Goal: Task Accomplishment & Management: Use online tool/utility

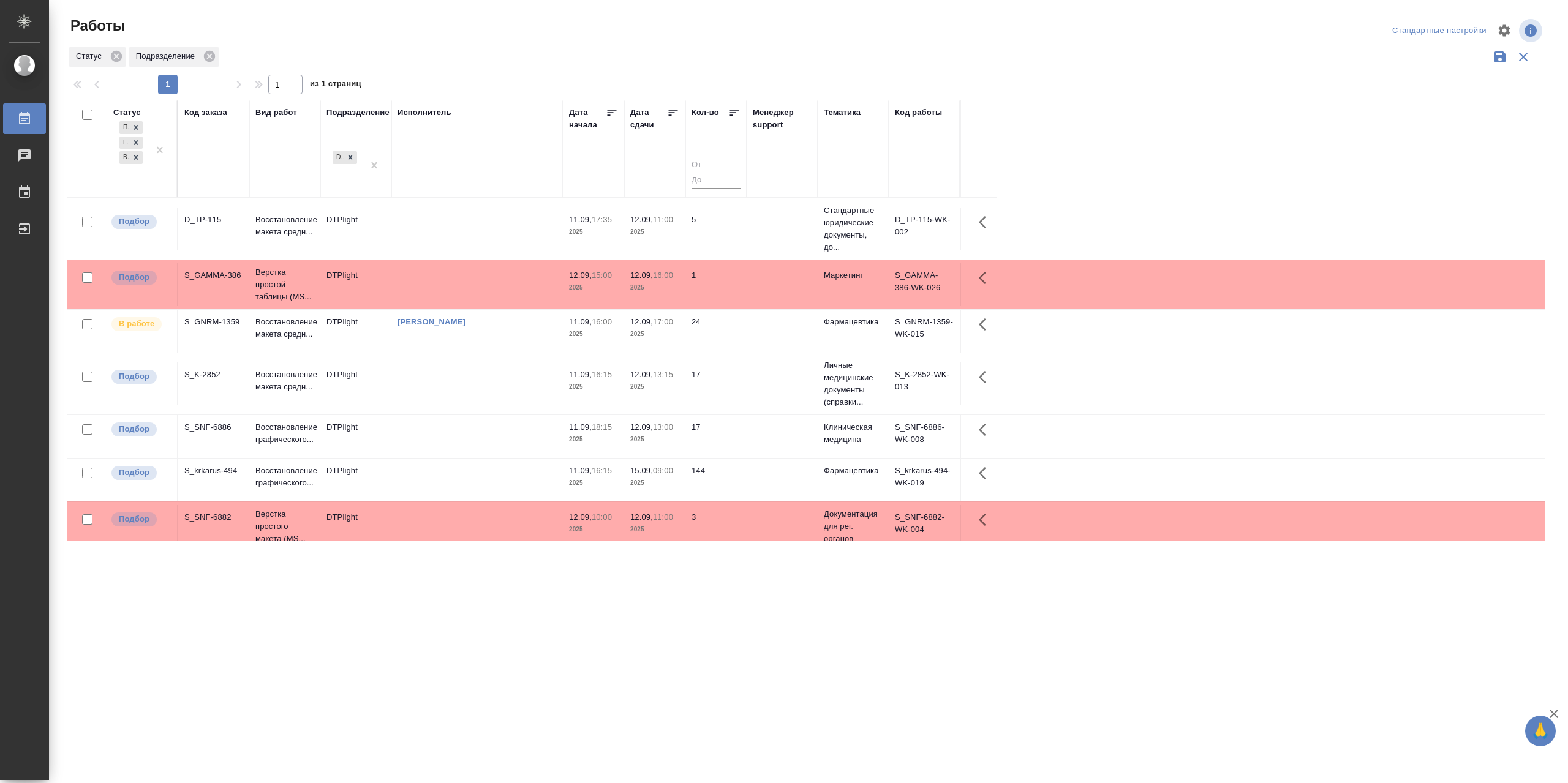
click at [471, 397] on td at bounding box center [478, 383] width 172 height 43
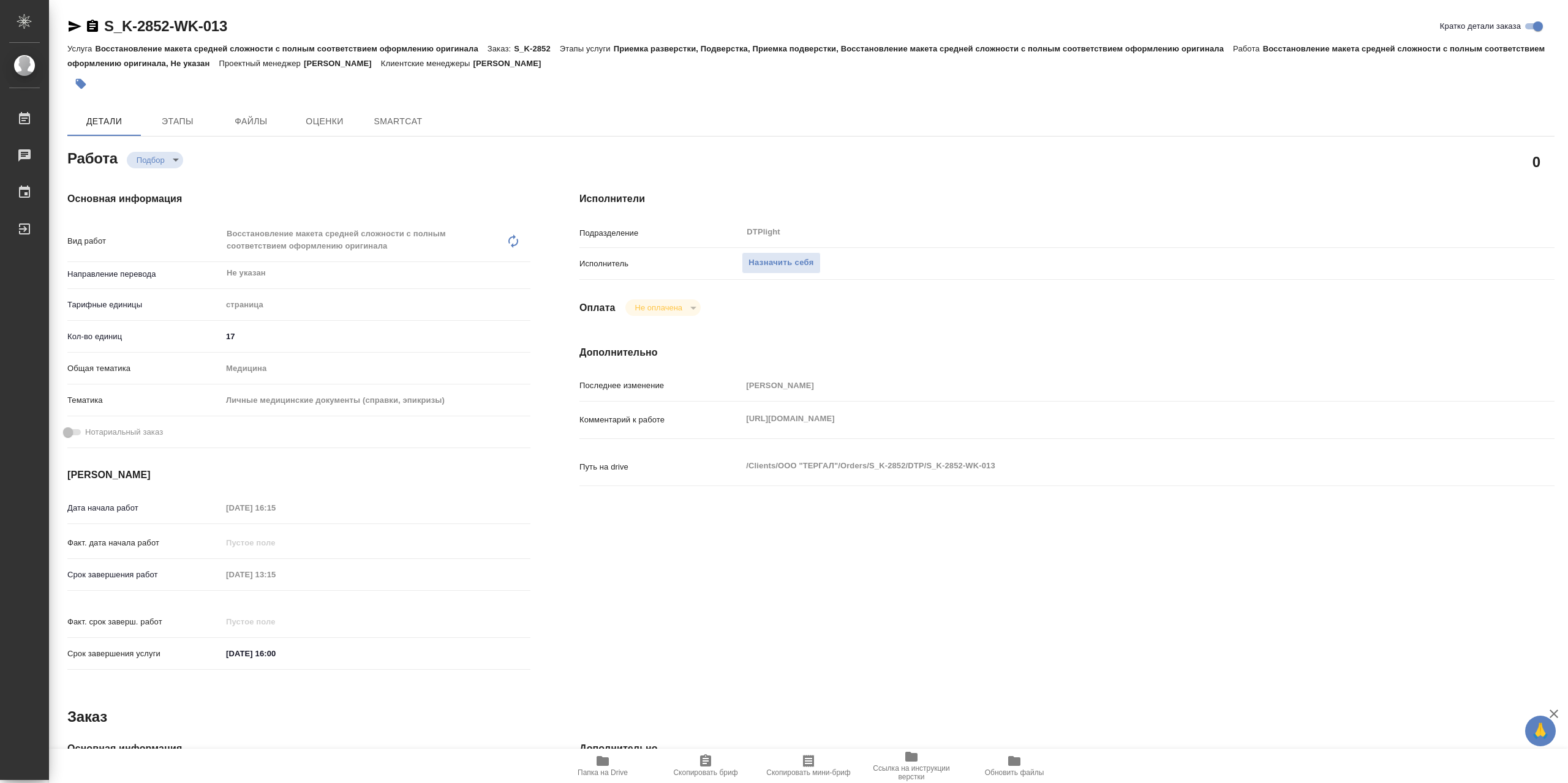
type textarea "x"
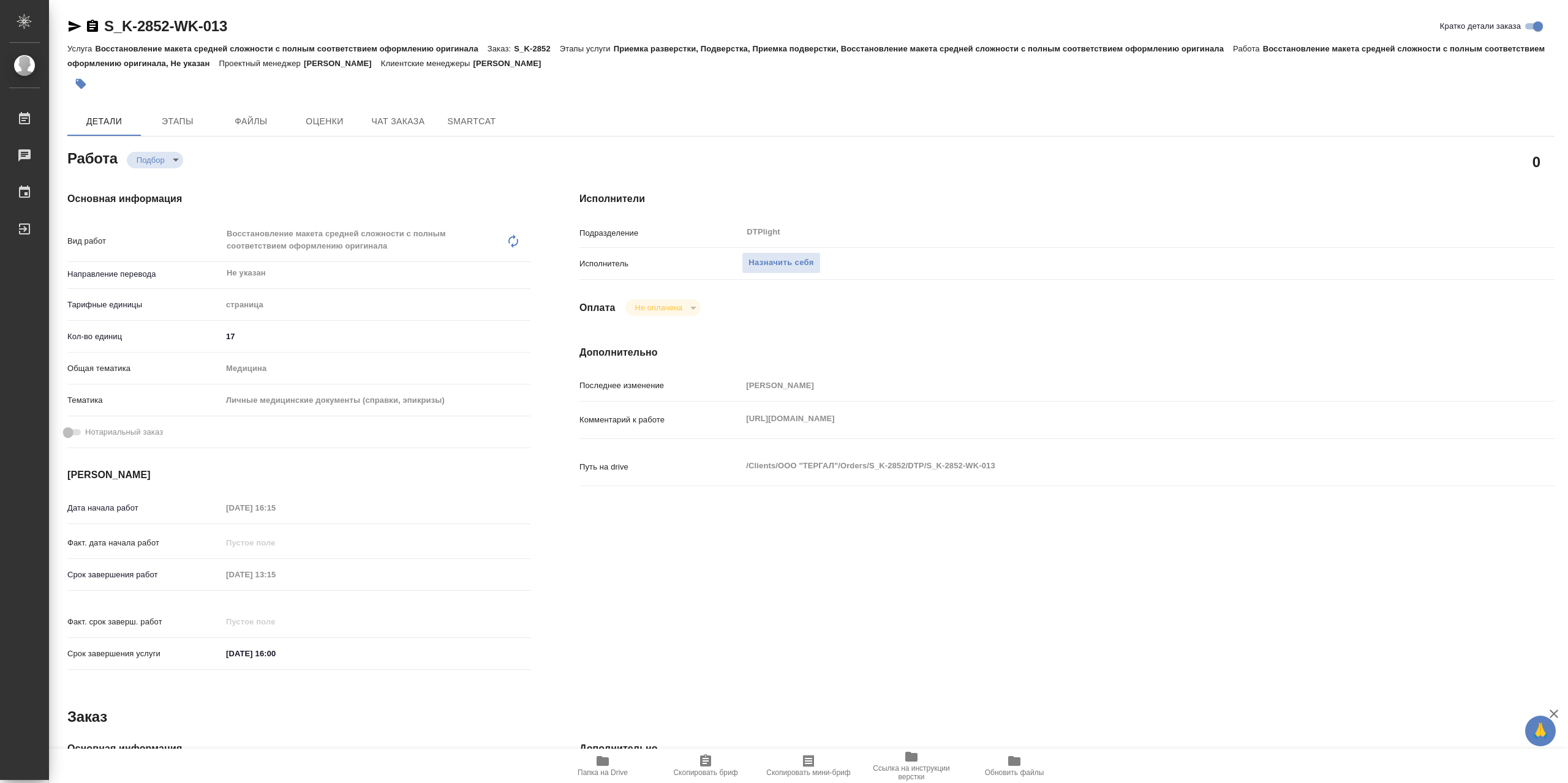
type textarea "x"
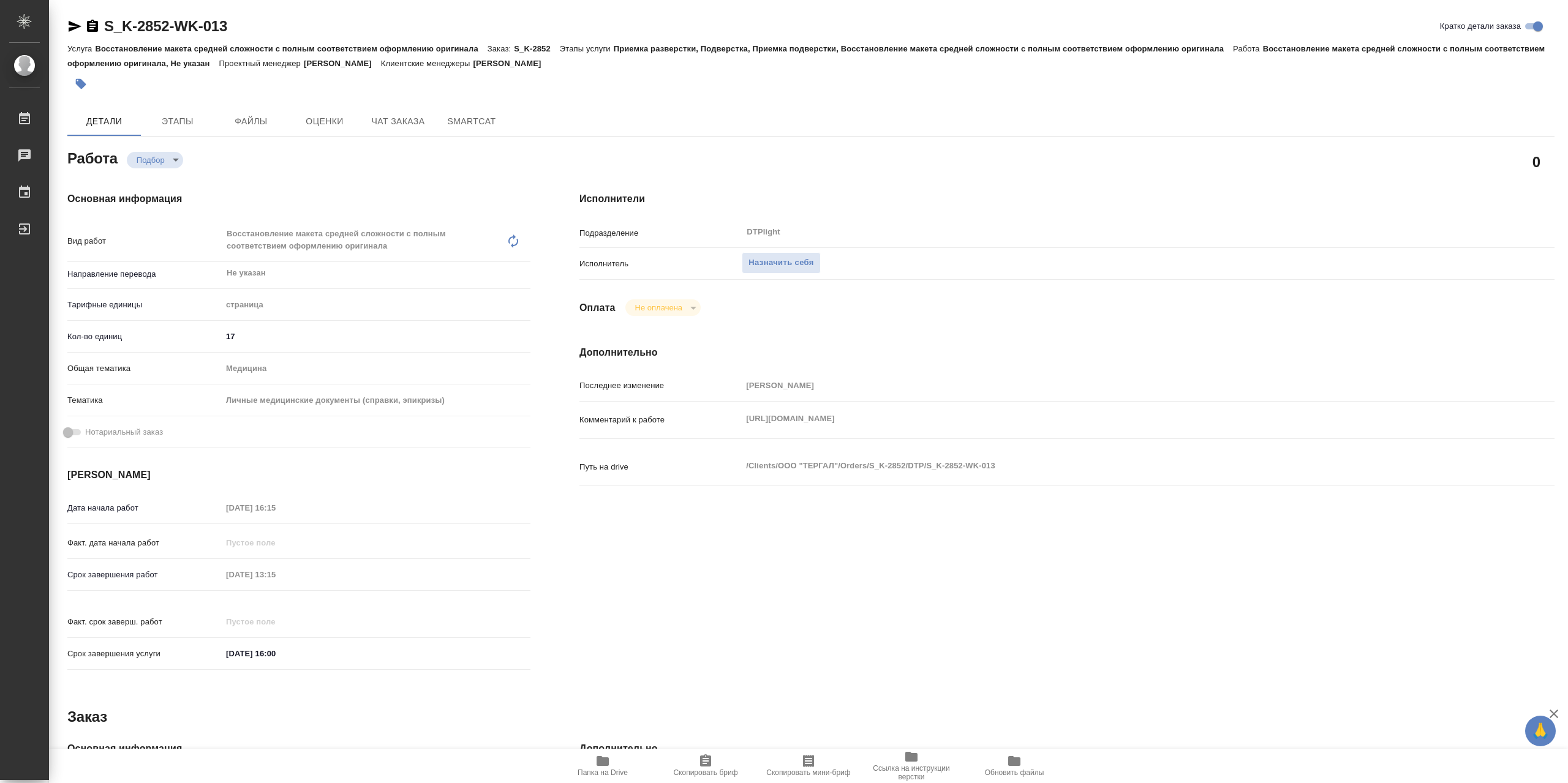
type textarea "x"
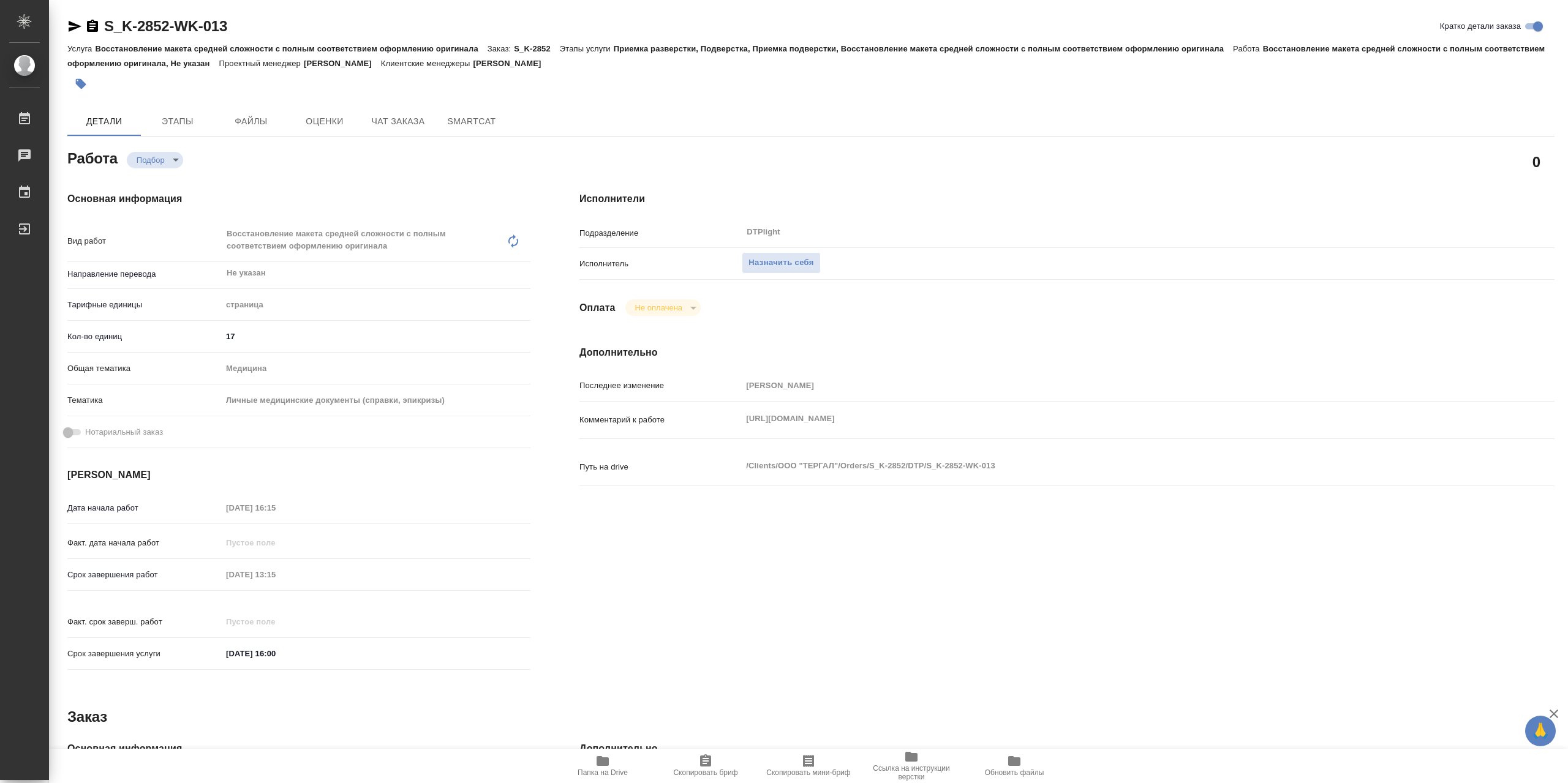
click at [607, 763] on icon "button" at bounding box center [602, 761] width 13 height 10
